Goal: Task Accomplishment & Management: Use online tool/utility

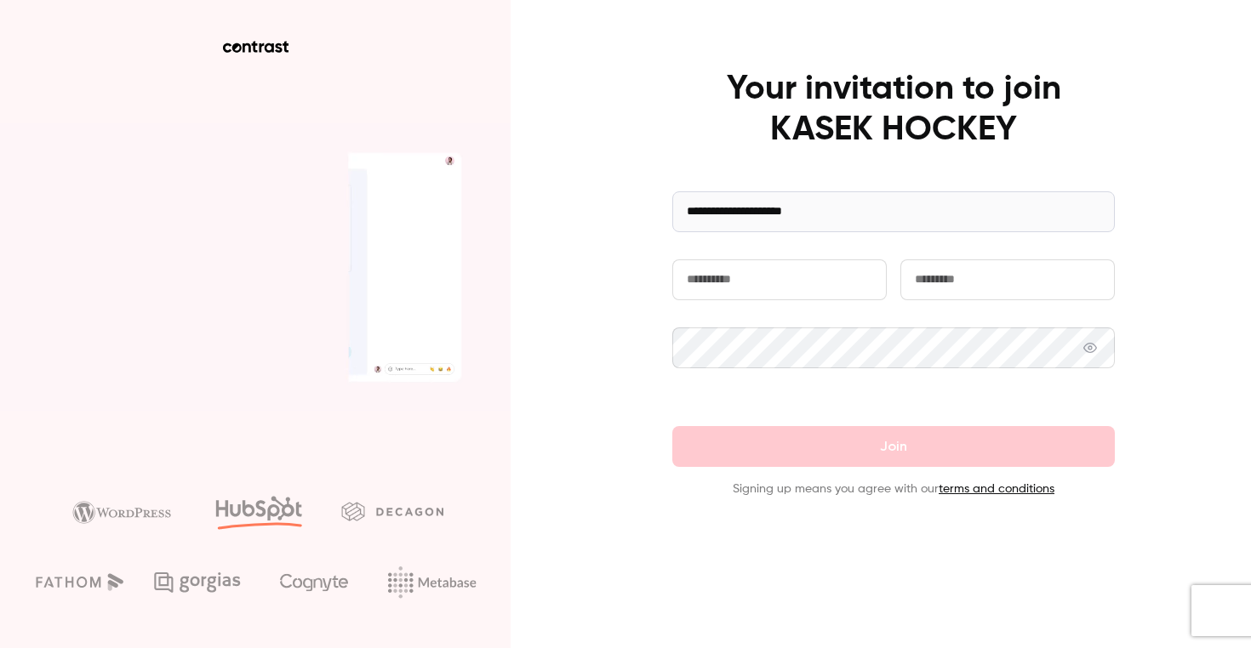
click at [715, 294] on input "text" at bounding box center [779, 279] width 214 height 41
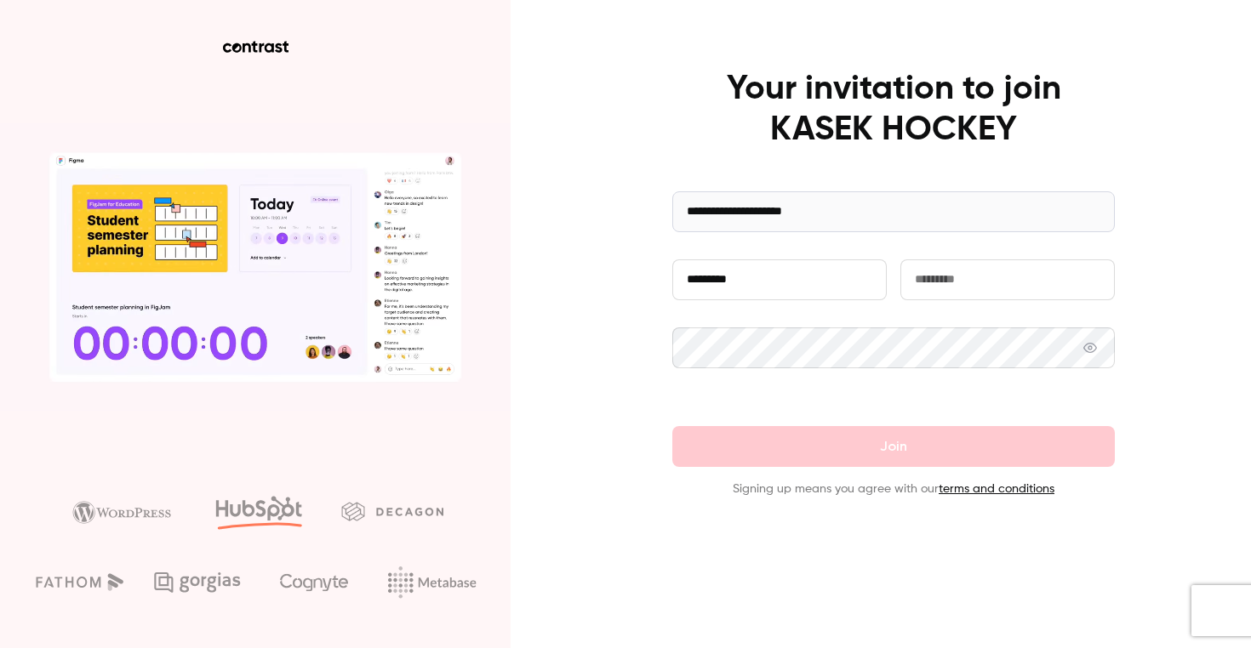
type input "*********"
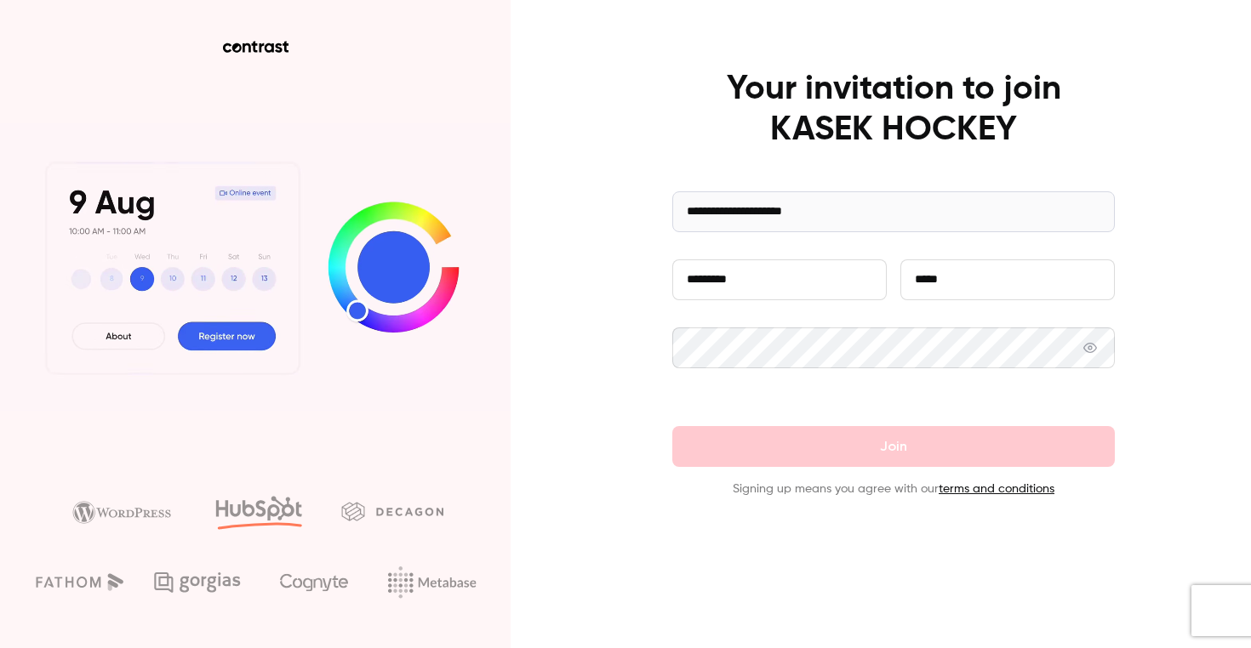
type input "*****"
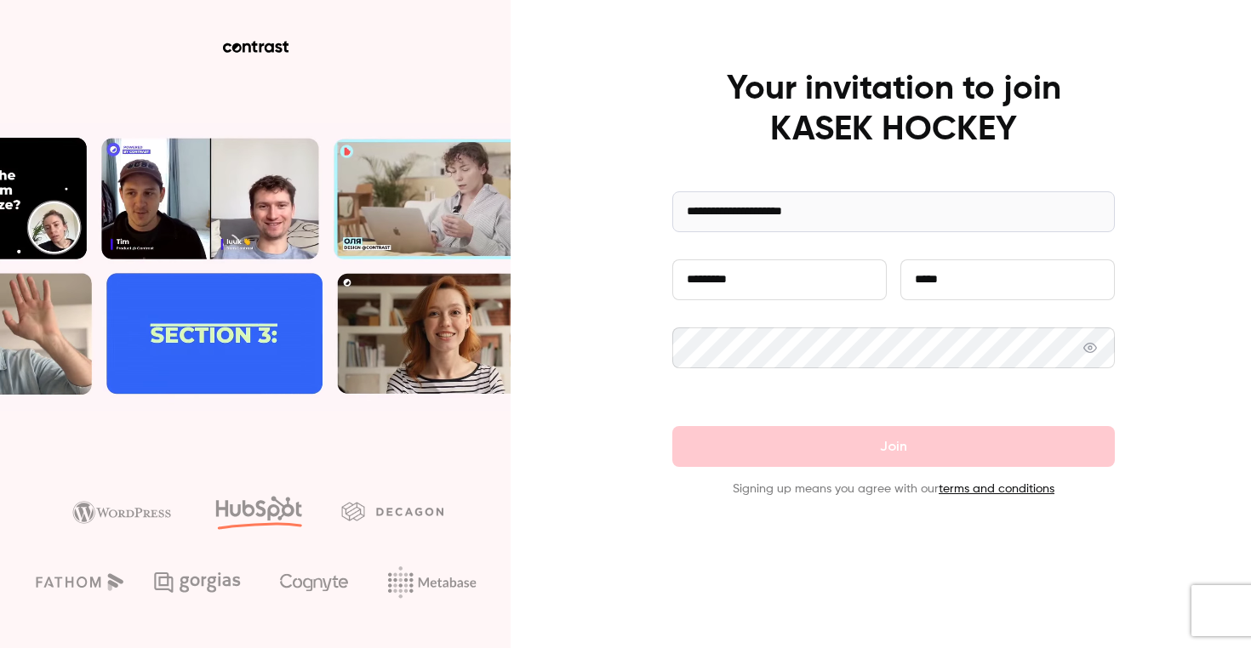
click at [1088, 350] on icon at bounding box center [1090, 348] width 14 height 14
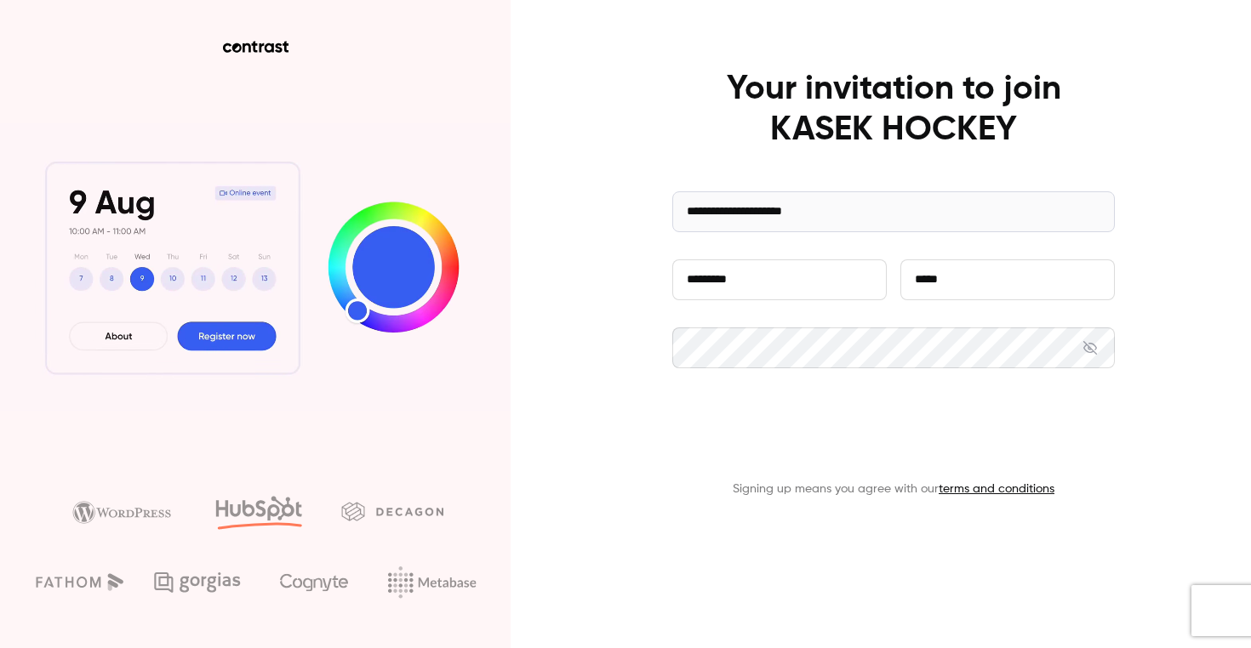
click at [940, 448] on button "Join" at bounding box center [893, 446] width 442 height 41
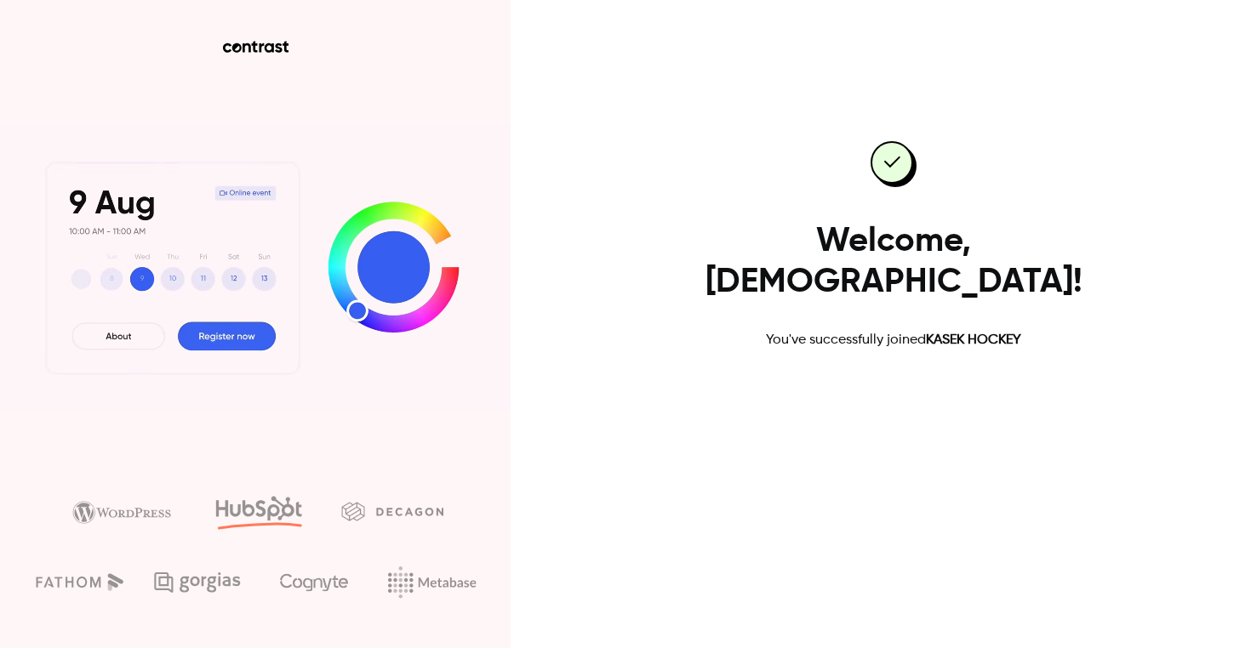
click at [886, 385] on link "Go to dashboard" at bounding box center [893, 405] width 145 height 41
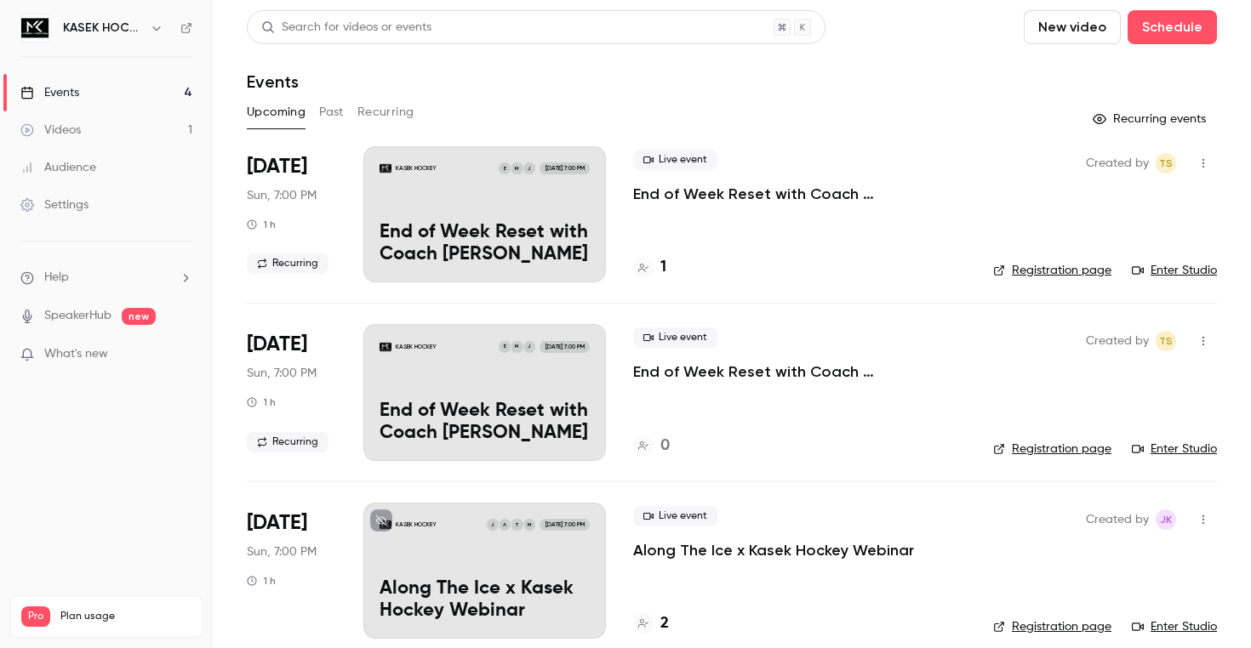
click at [653, 265] on div at bounding box center [643, 268] width 20 height 20
click at [412, 219] on div "KASEK HOCKEY J M E Oct 5, 7:00 PM End of Week Reset with Coach Evangelia" at bounding box center [484, 214] width 242 height 136
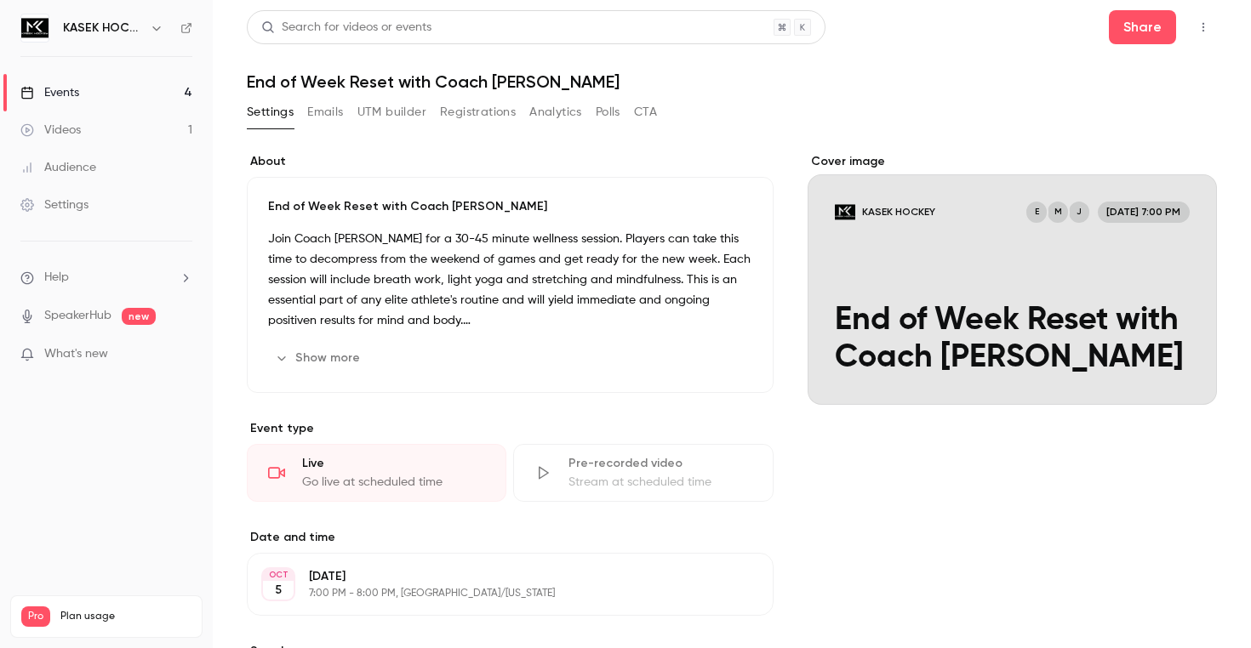
click at [1204, 24] on icon "button" at bounding box center [1203, 27] width 2 height 9
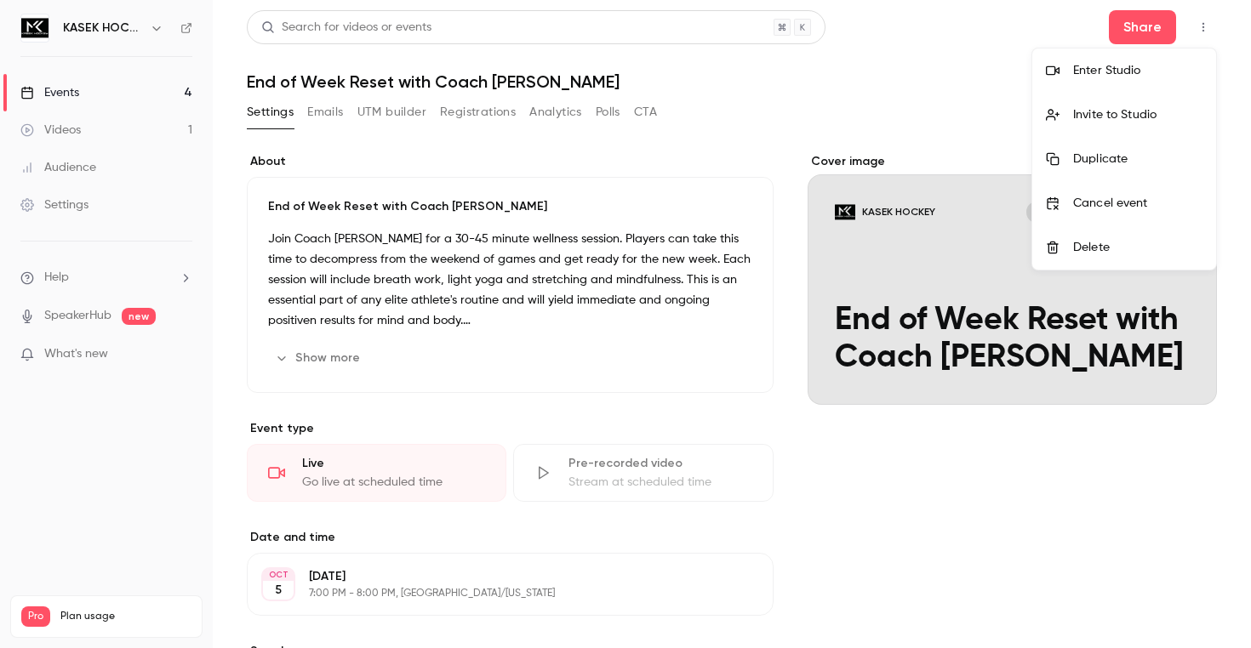
click at [1119, 74] on div "Enter Studio" at bounding box center [1137, 70] width 129 height 17
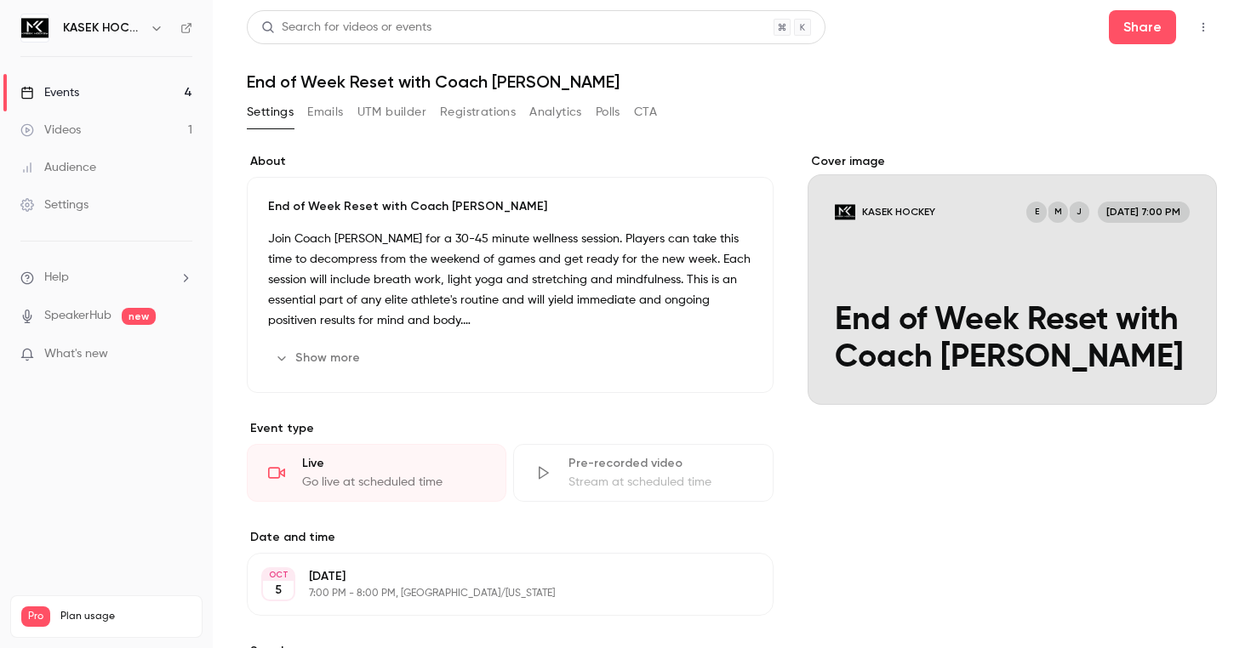
click at [1208, 31] on icon "button" at bounding box center [1203, 27] width 14 height 12
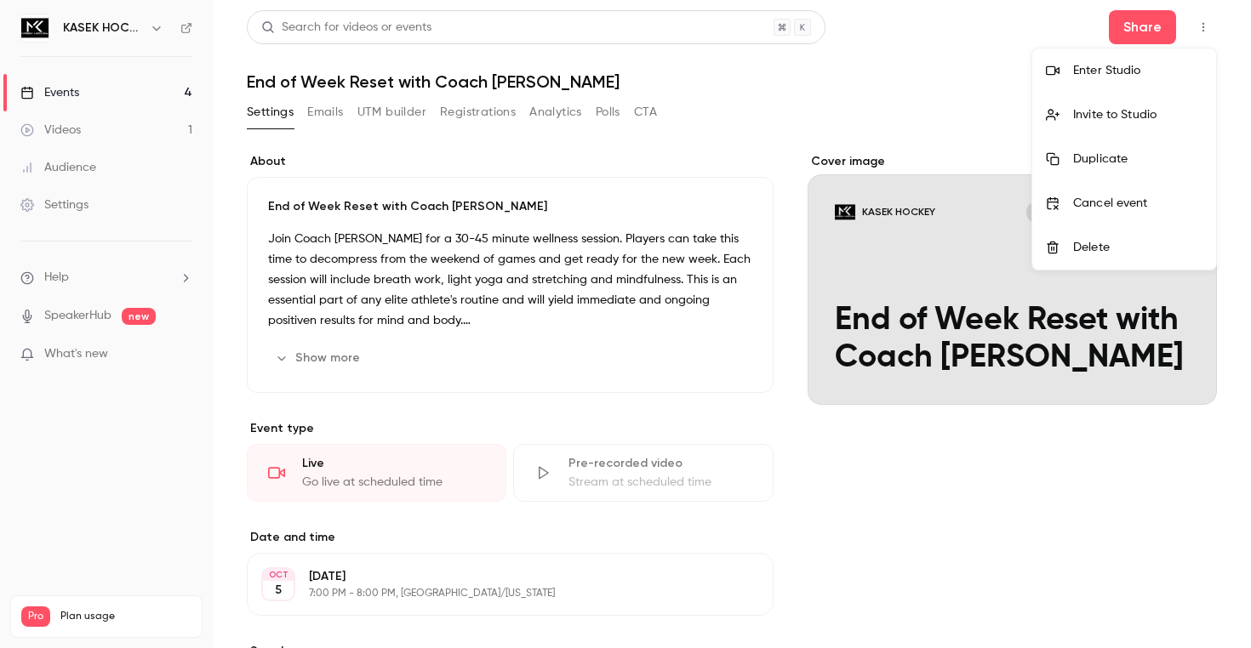
click at [1114, 68] on div "Enter Studio" at bounding box center [1137, 70] width 129 height 17
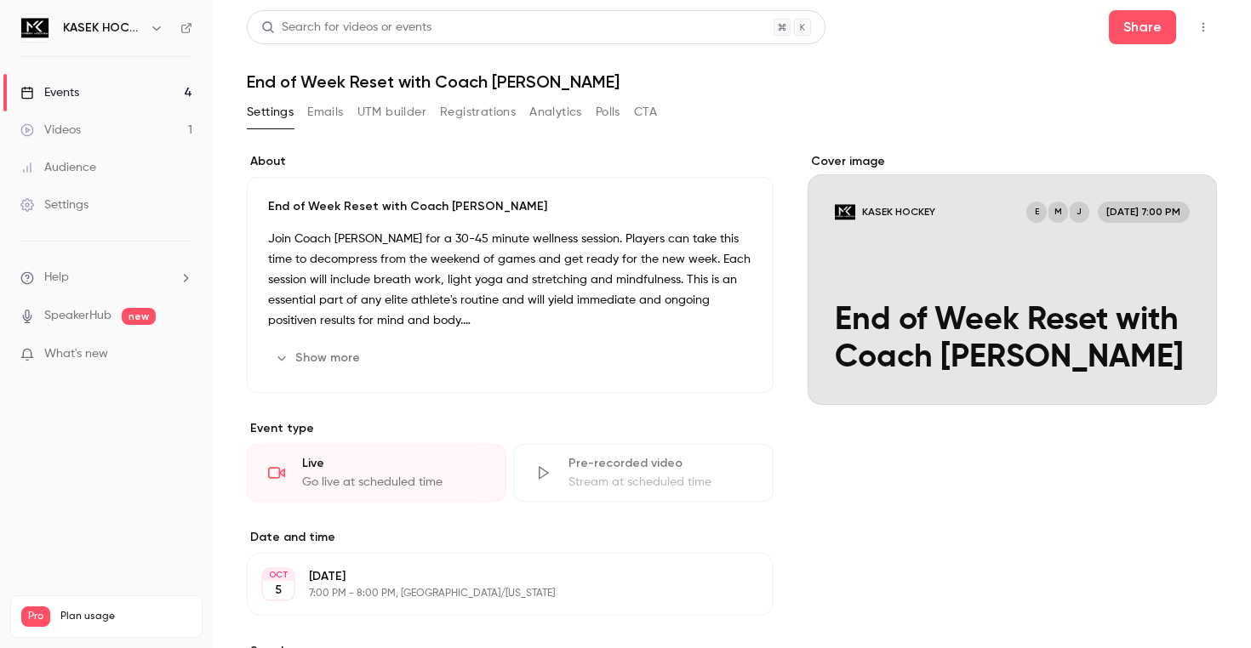
click at [1200, 24] on icon "button" at bounding box center [1203, 27] width 14 height 12
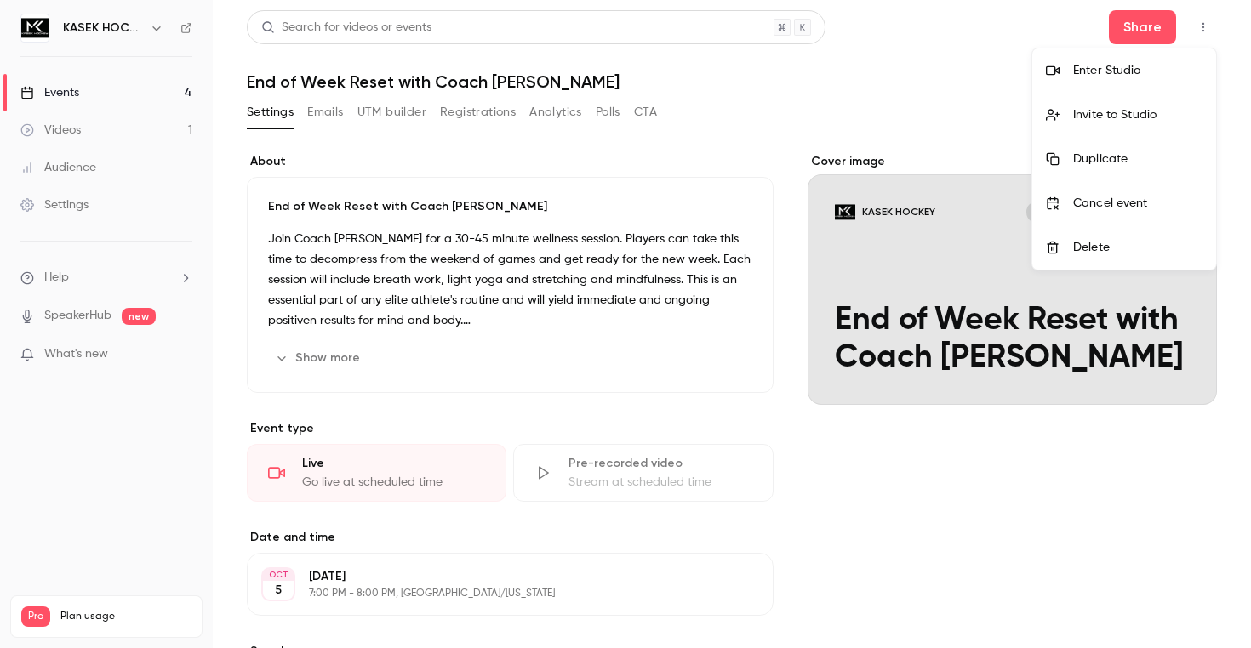
click at [1164, 61] on li "Enter Studio" at bounding box center [1124, 70] width 184 height 44
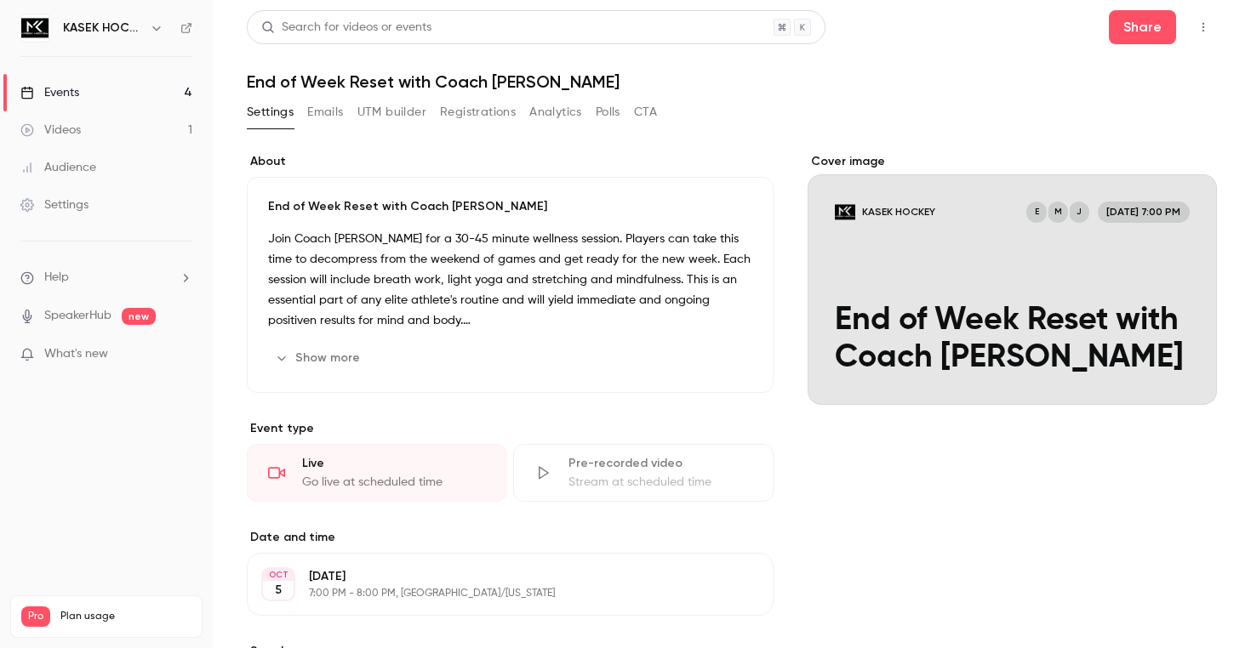
click at [1203, 30] on icon "button" at bounding box center [1203, 27] width 2 height 9
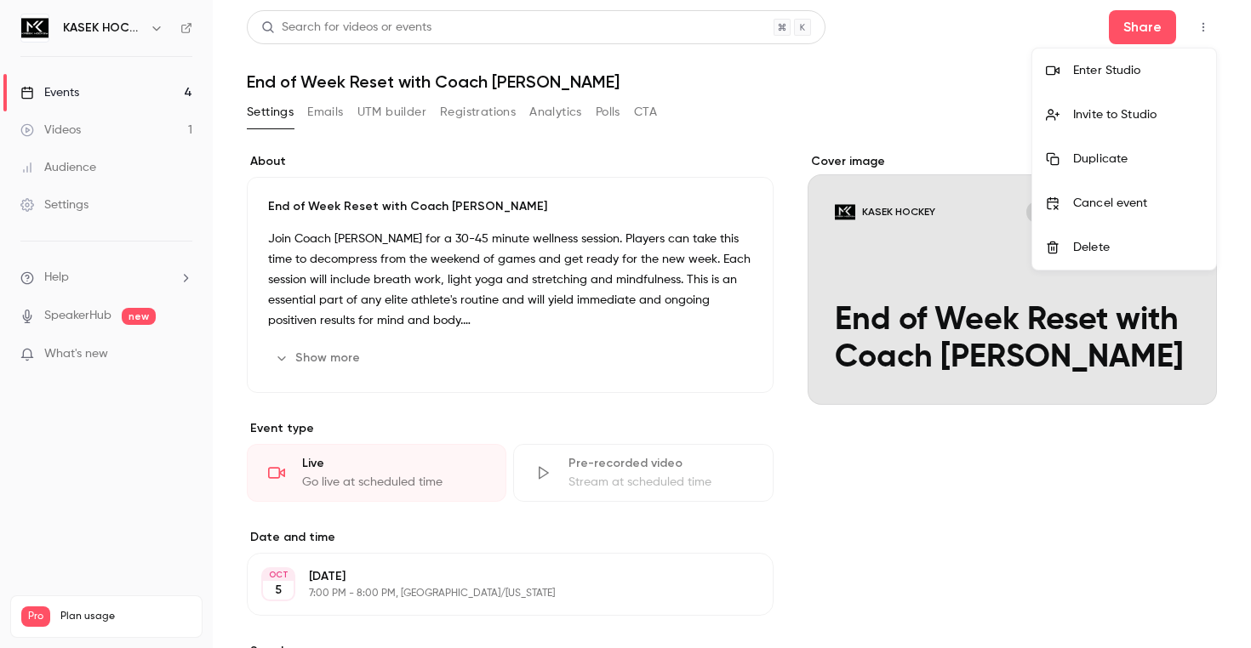
click at [1137, 71] on div "Enter Studio" at bounding box center [1137, 70] width 129 height 17
